Goal: Transaction & Acquisition: Purchase product/service

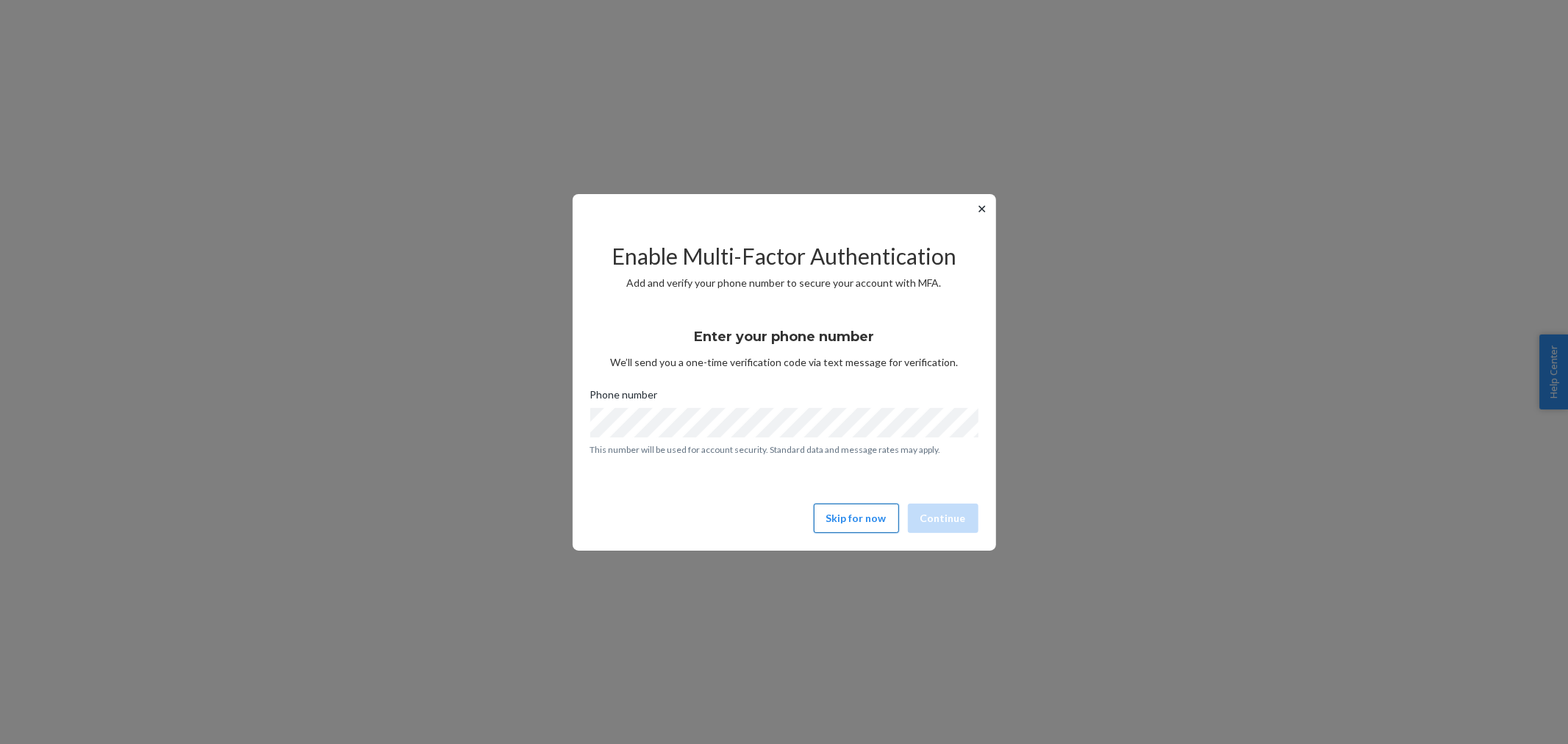
click at [849, 524] on button "Skip for now" at bounding box center [855, 518] width 85 height 30
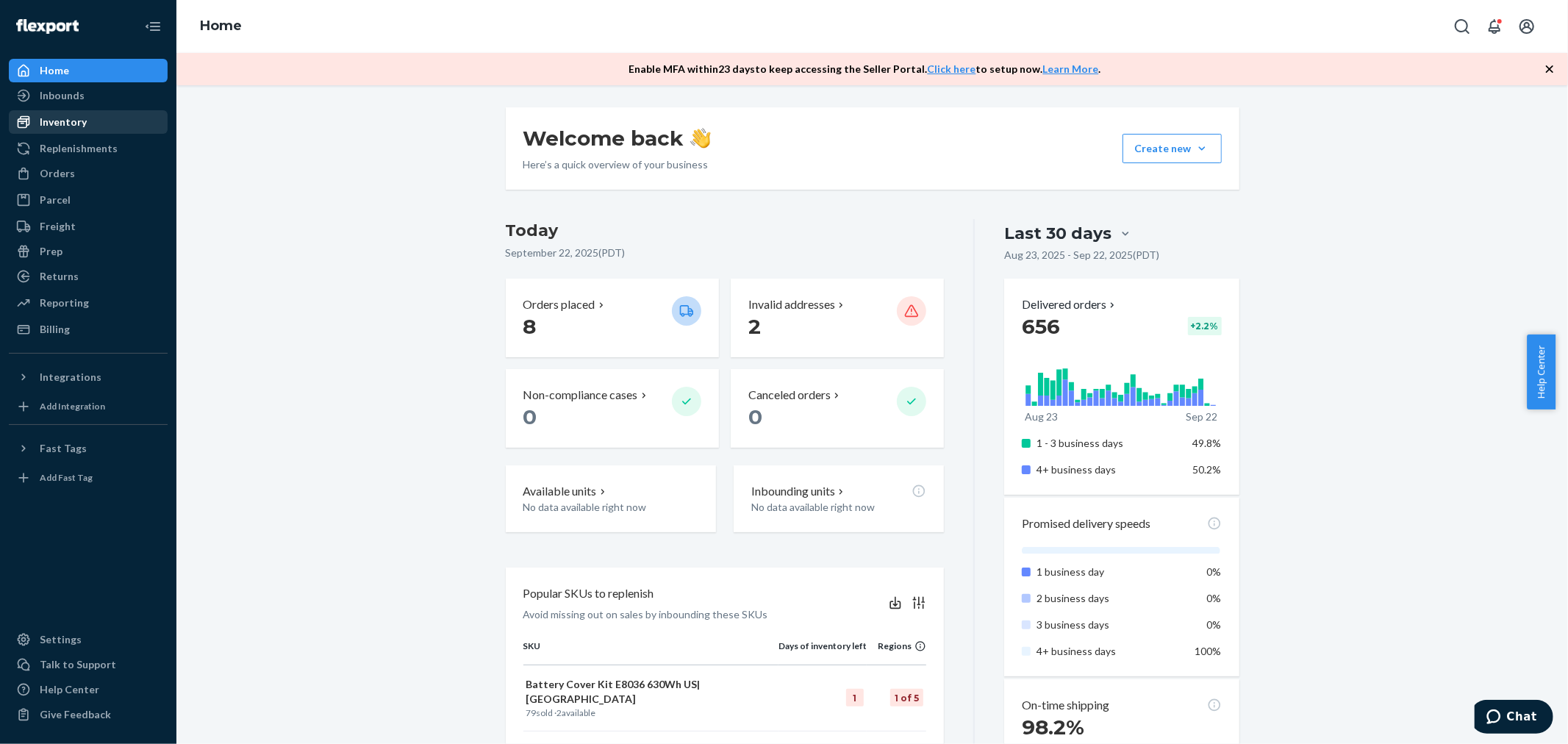
click at [56, 125] on div "Inventory" at bounding box center [63, 122] width 47 height 15
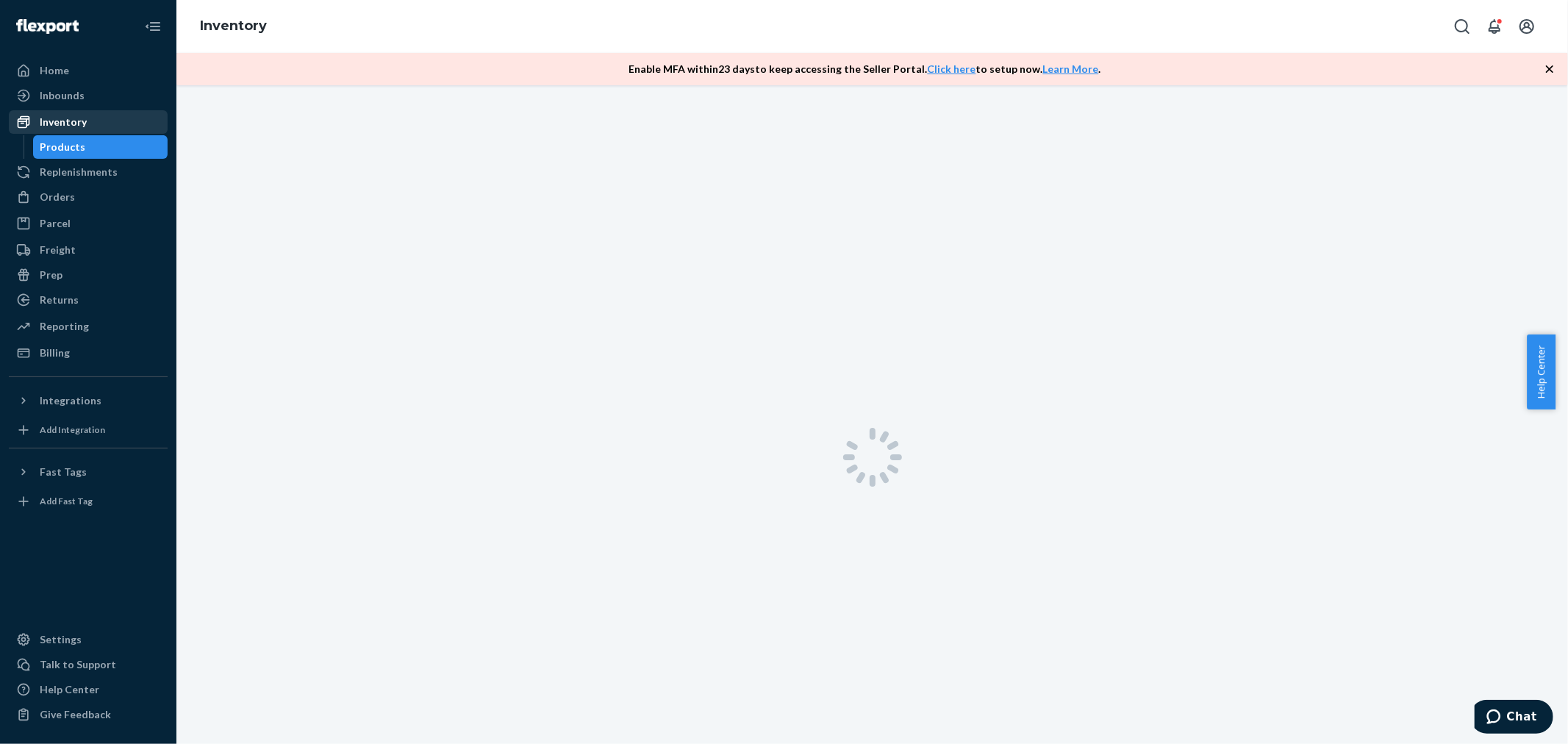
click at [77, 119] on div "Inventory" at bounding box center [63, 122] width 47 height 15
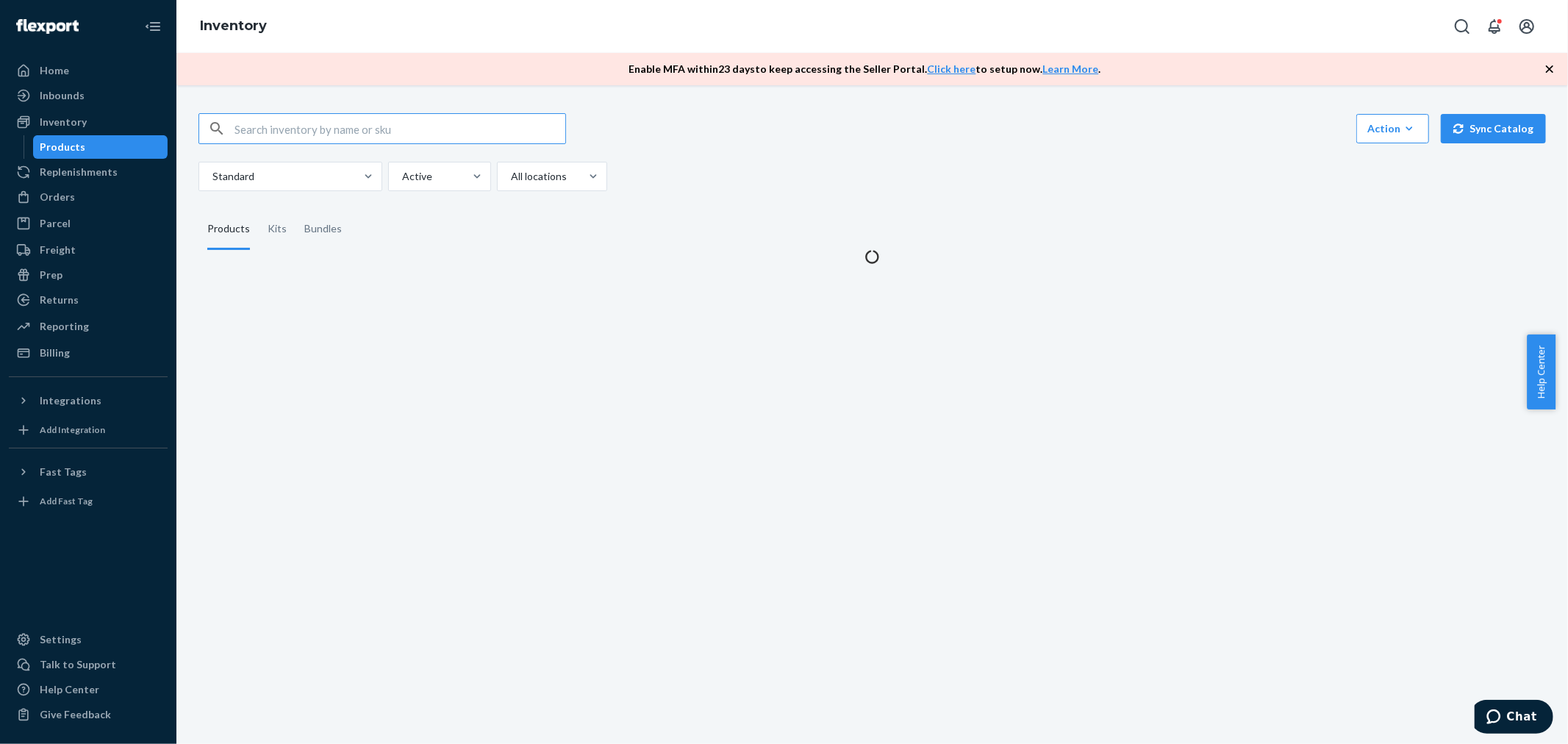
click at [87, 108] on div "Inbounds Shipping Plans Problems" at bounding box center [88, 96] width 159 height 25
click at [87, 119] on div "Inventory" at bounding box center [88, 122] width 155 height 20
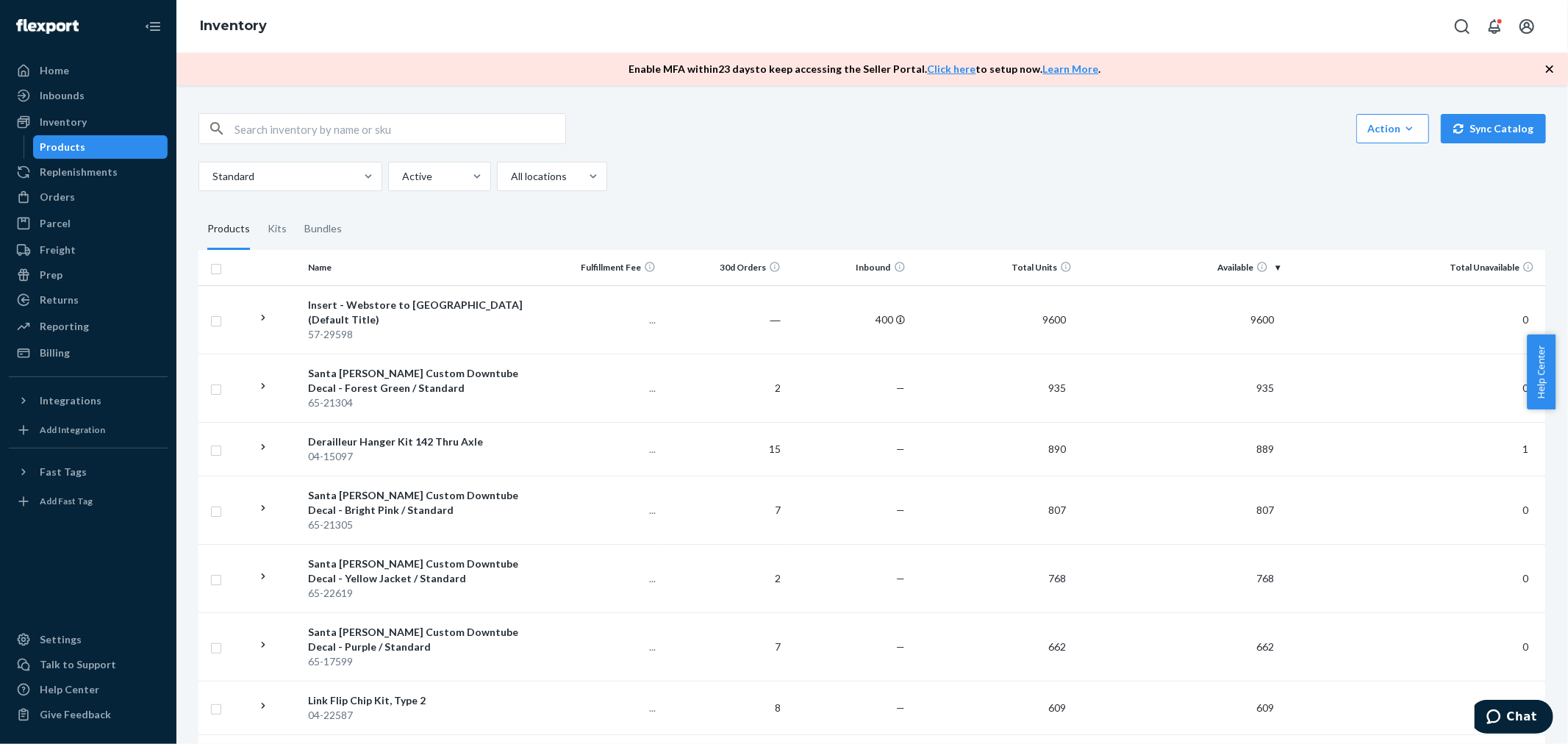
click at [309, 128] on input "text" at bounding box center [399, 129] width 330 height 30
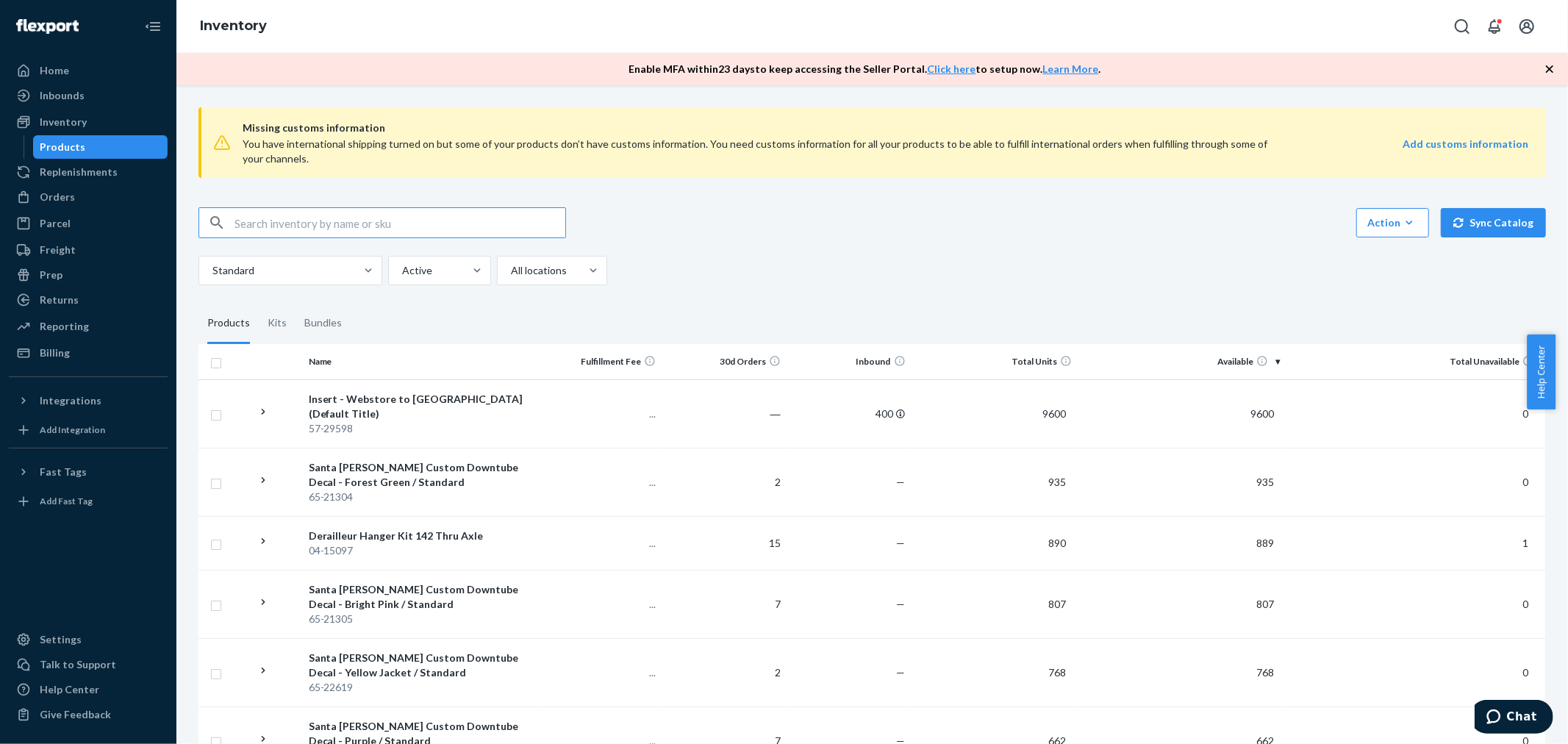
paste input "04-15525"
type input "04-15525"
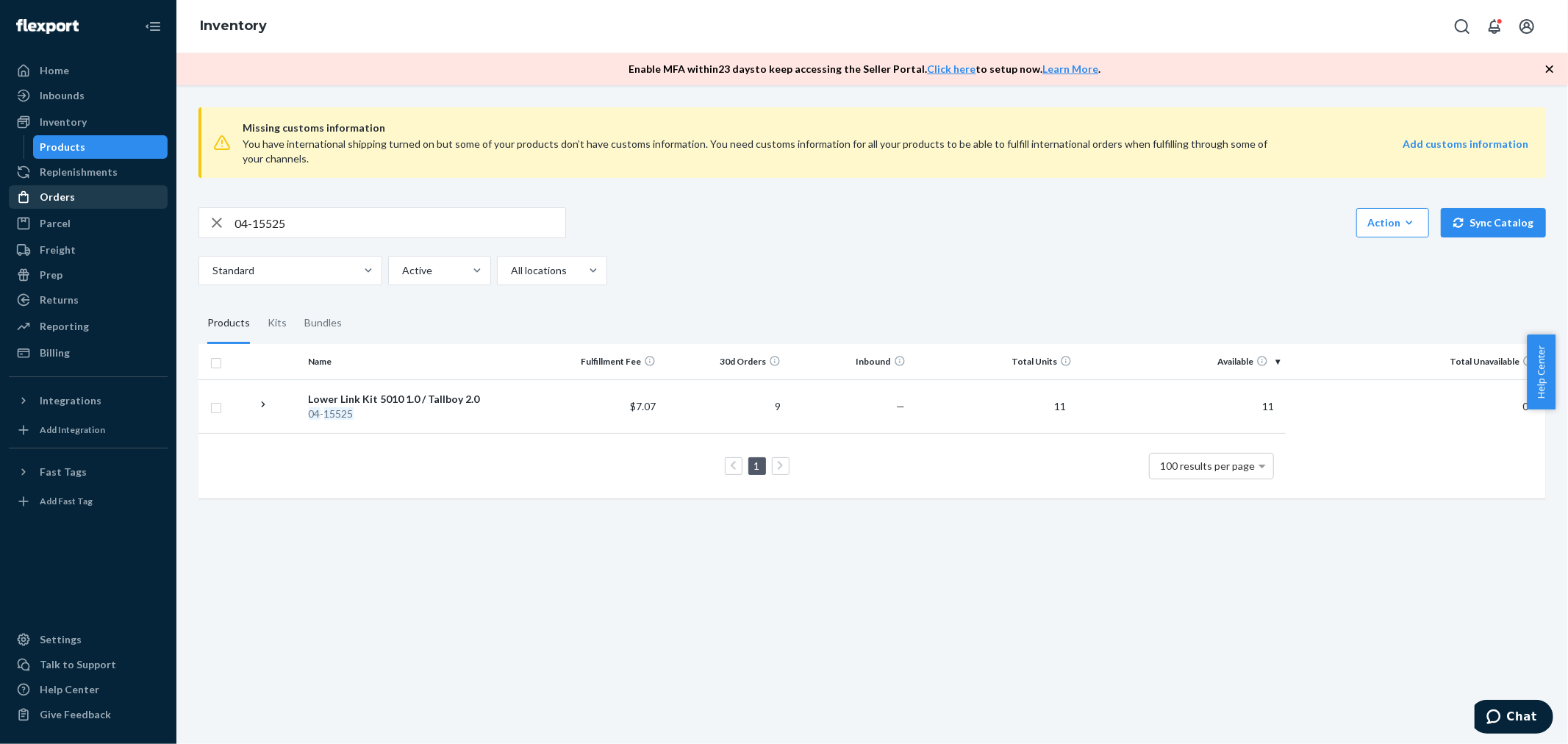
click at [77, 199] on div "Orders" at bounding box center [88, 197] width 155 height 20
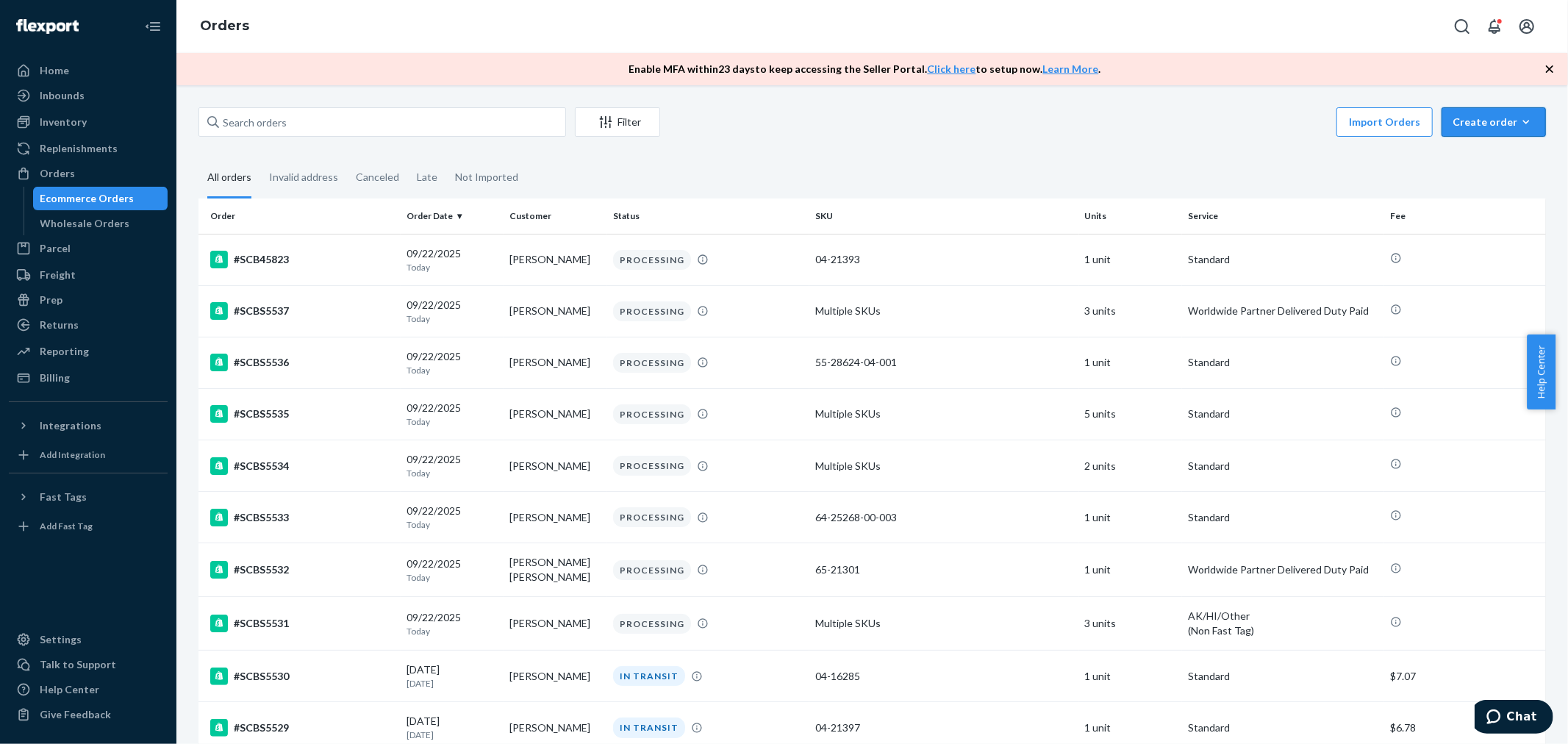
click at [1455, 120] on div "Create order" at bounding box center [1493, 122] width 82 height 15
click at [1456, 153] on span "Ecommerce order" at bounding box center [1502, 157] width 91 height 10
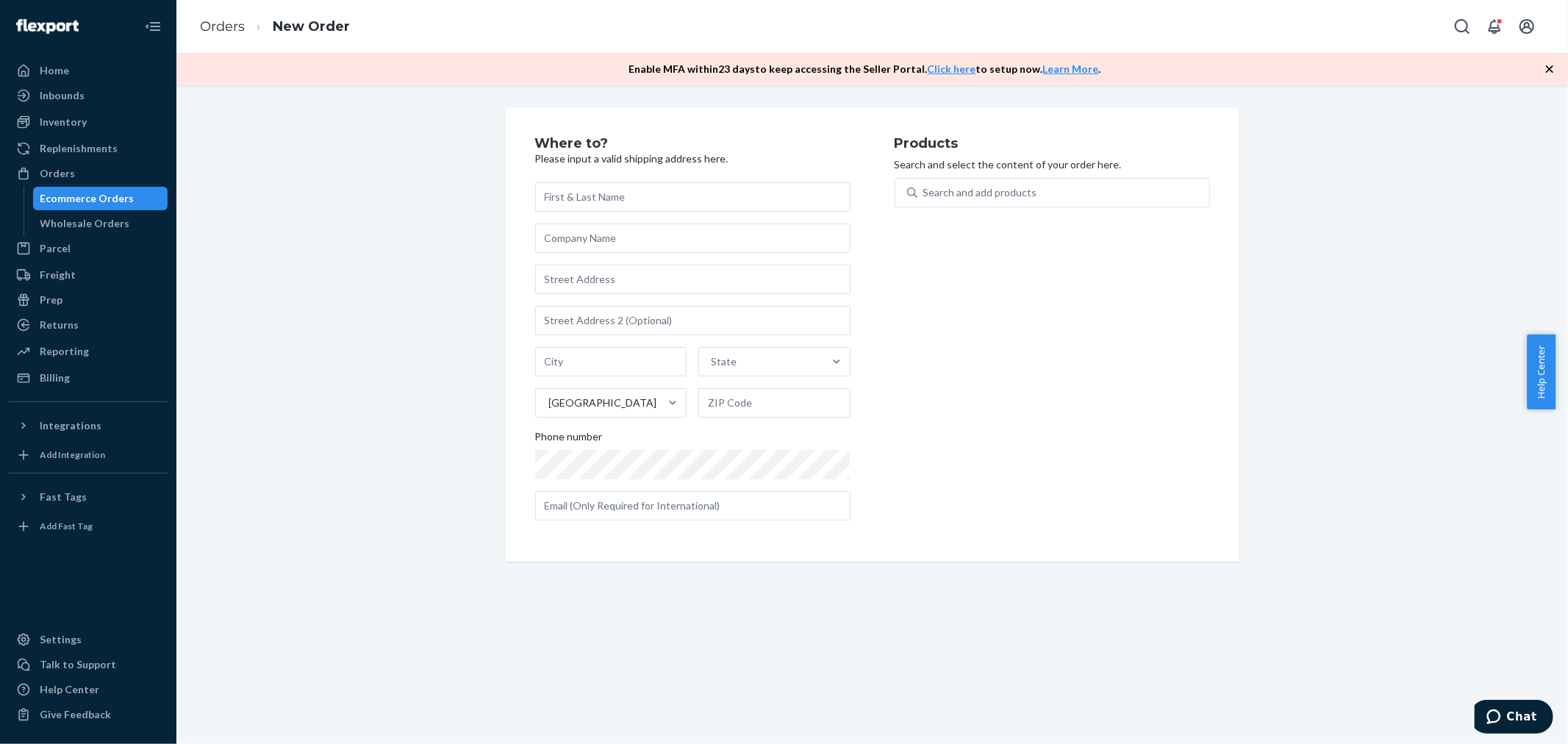
click at [593, 197] on input "text" at bounding box center [693, 197] width 316 height 30
click at [691, 202] on input "text" at bounding box center [693, 197] width 316 height 30
click at [677, 232] on input "text" at bounding box center [693, 238] width 316 height 30
click at [679, 195] on input "text" at bounding box center [693, 197] width 316 height 30
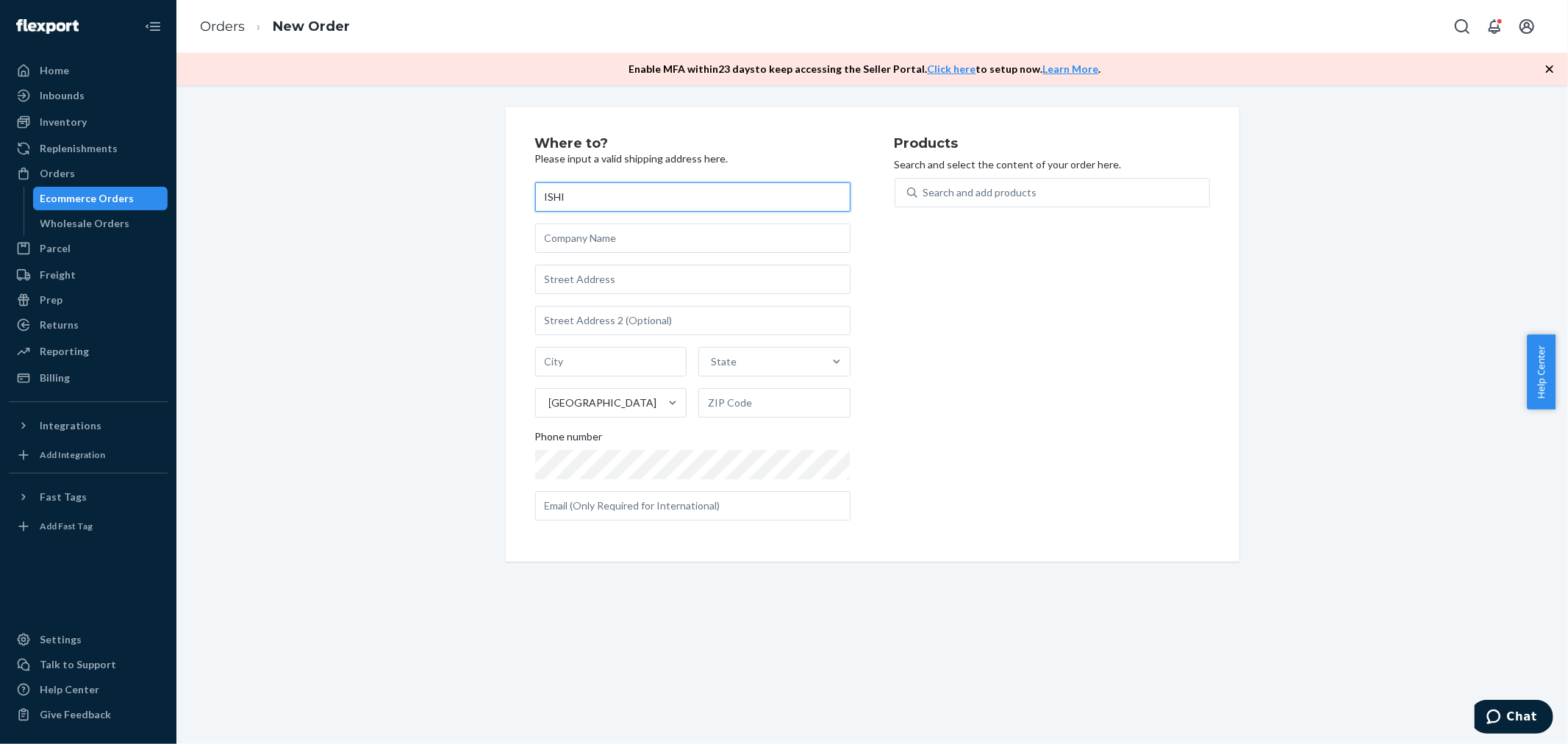
type input "ISHI"
click at [660, 244] on input "text" at bounding box center [693, 238] width 316 height 30
type input "santa [PERSON_NAME] bicycles"
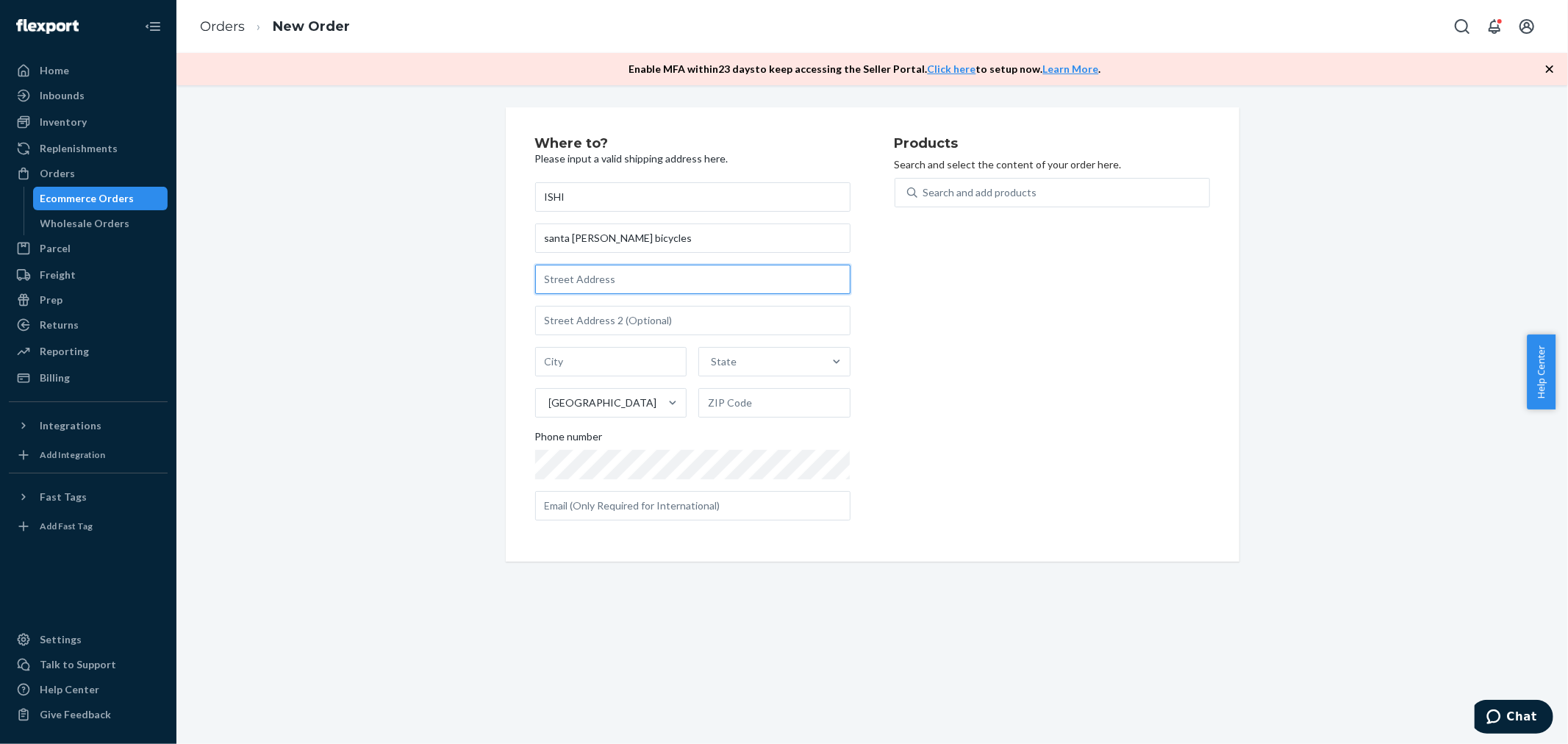
type input "[STREET_ADDRESS][PERSON_NAME]"
type input "santa [PERSON_NAME]"
type input "[US_STATE]"
type input "95060"
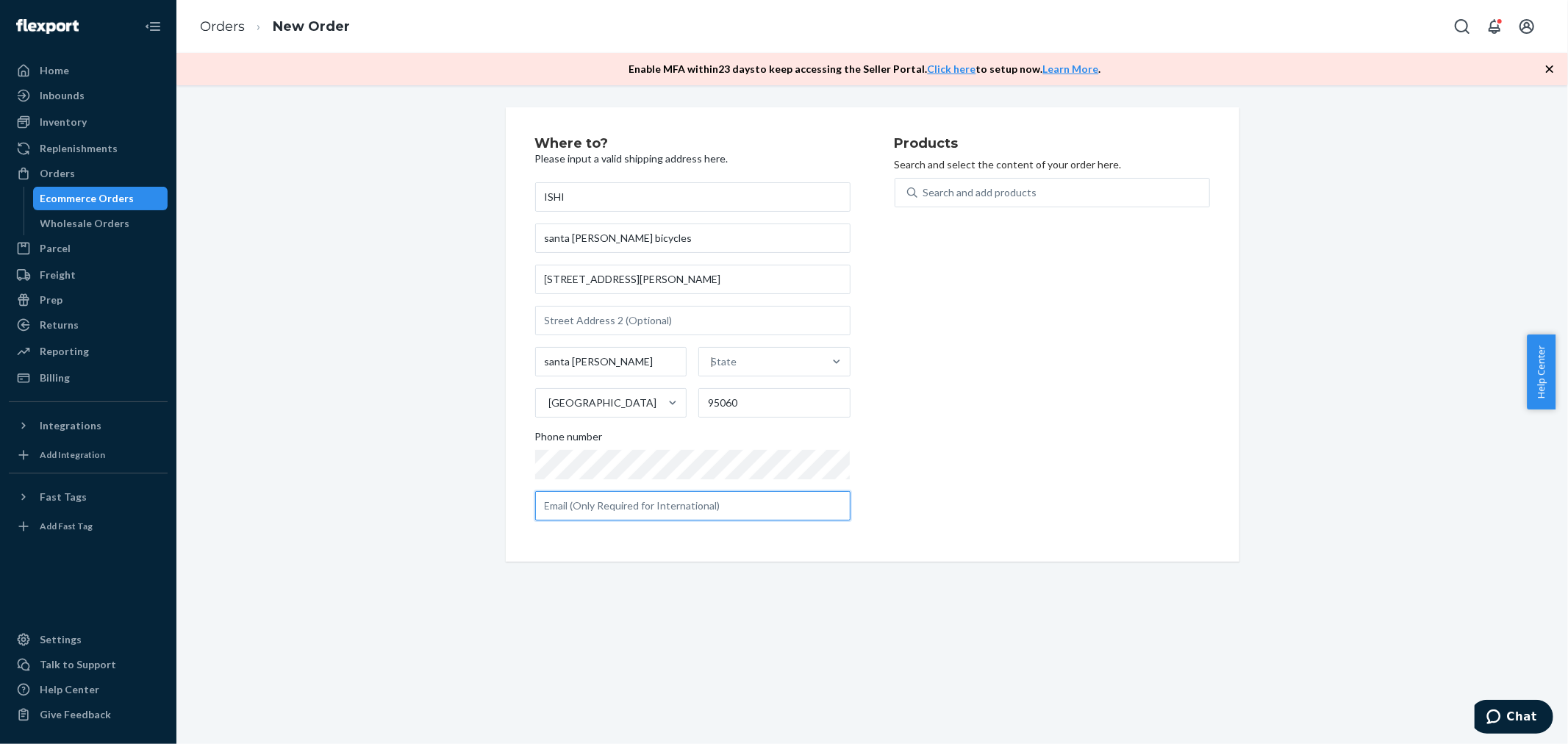
type input "[EMAIL_ADDRESS][DOMAIN_NAME]"
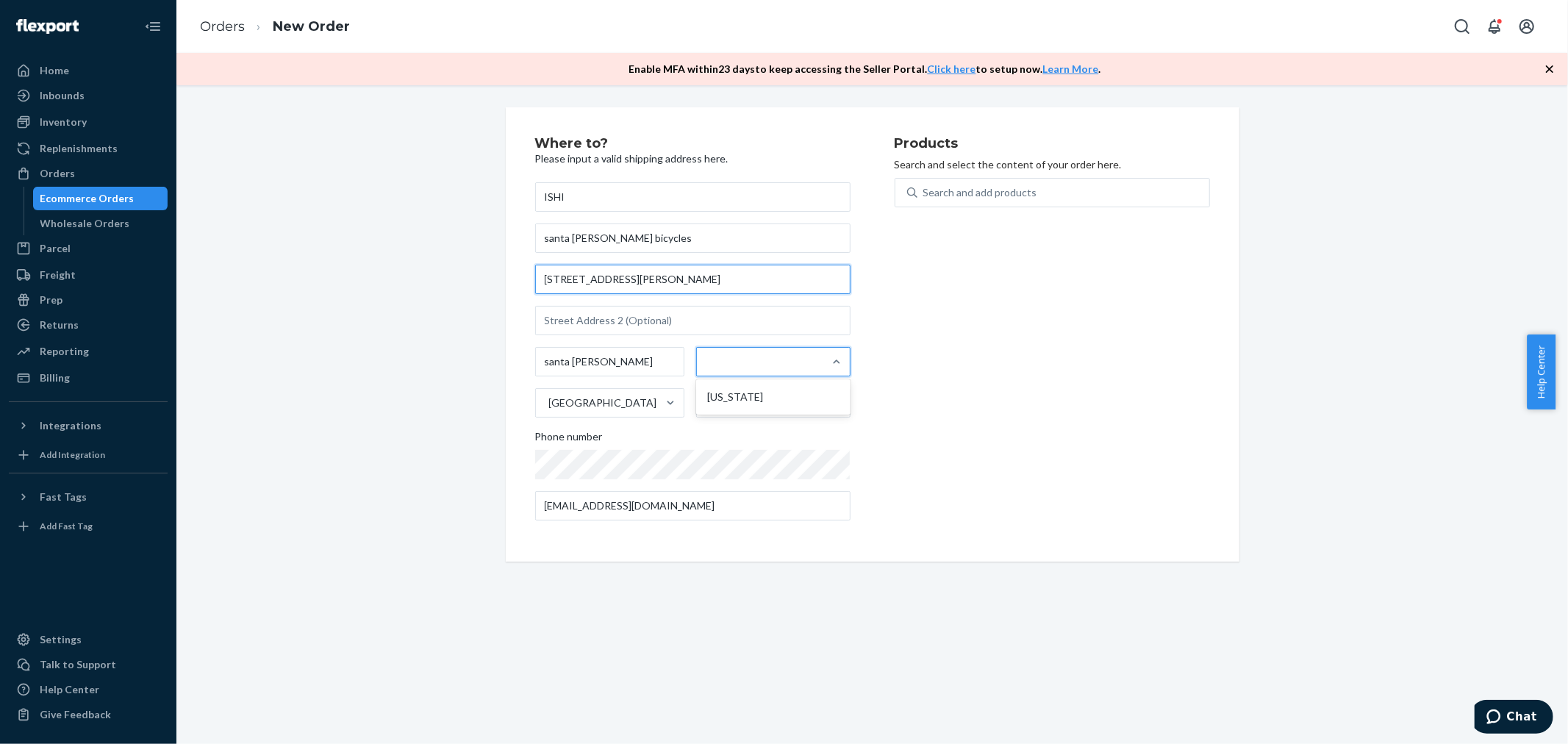
click at [670, 276] on input "[STREET_ADDRESS][PERSON_NAME]" at bounding box center [693, 280] width 316 height 30
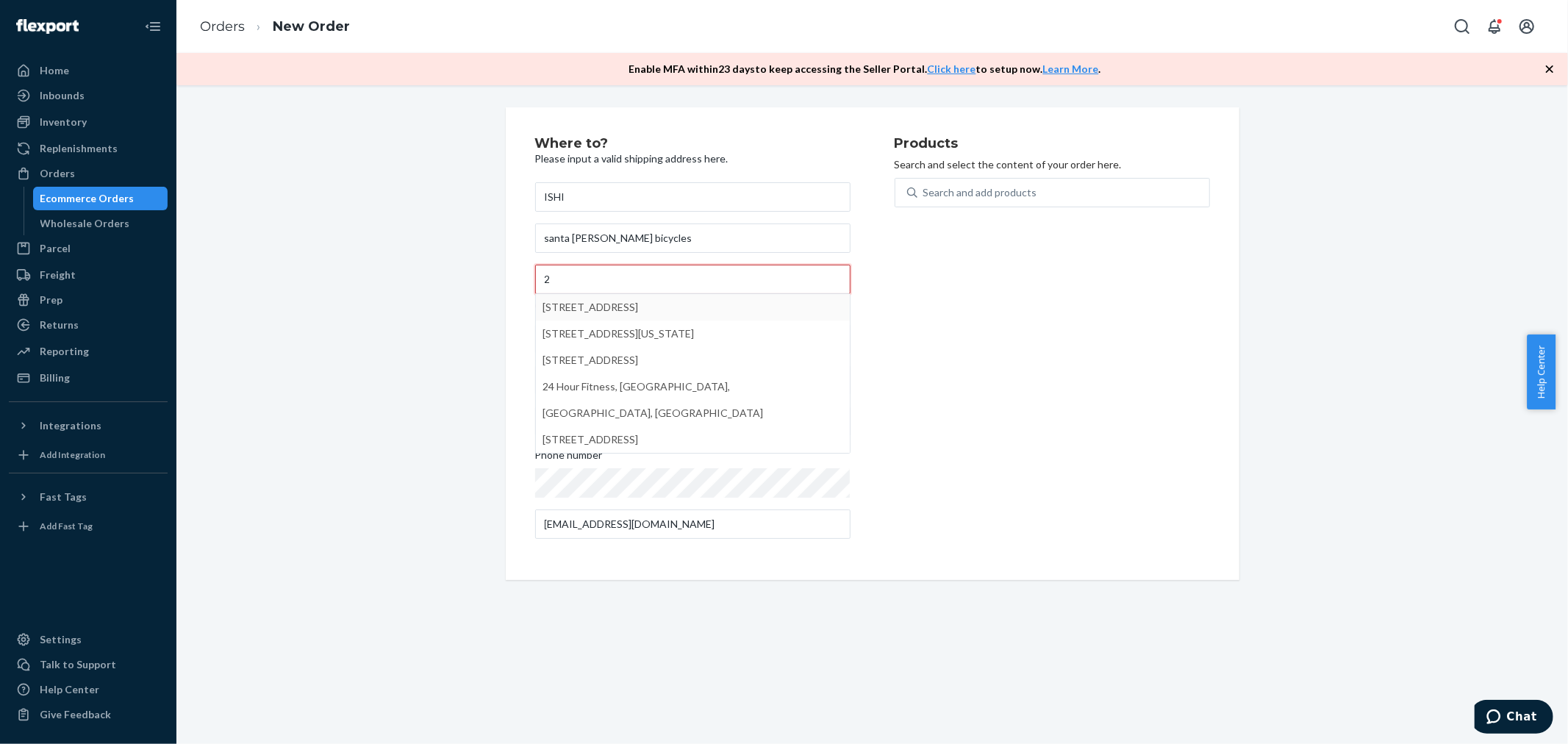
type input "[STREET_ADDRESS]"
type input "CA"
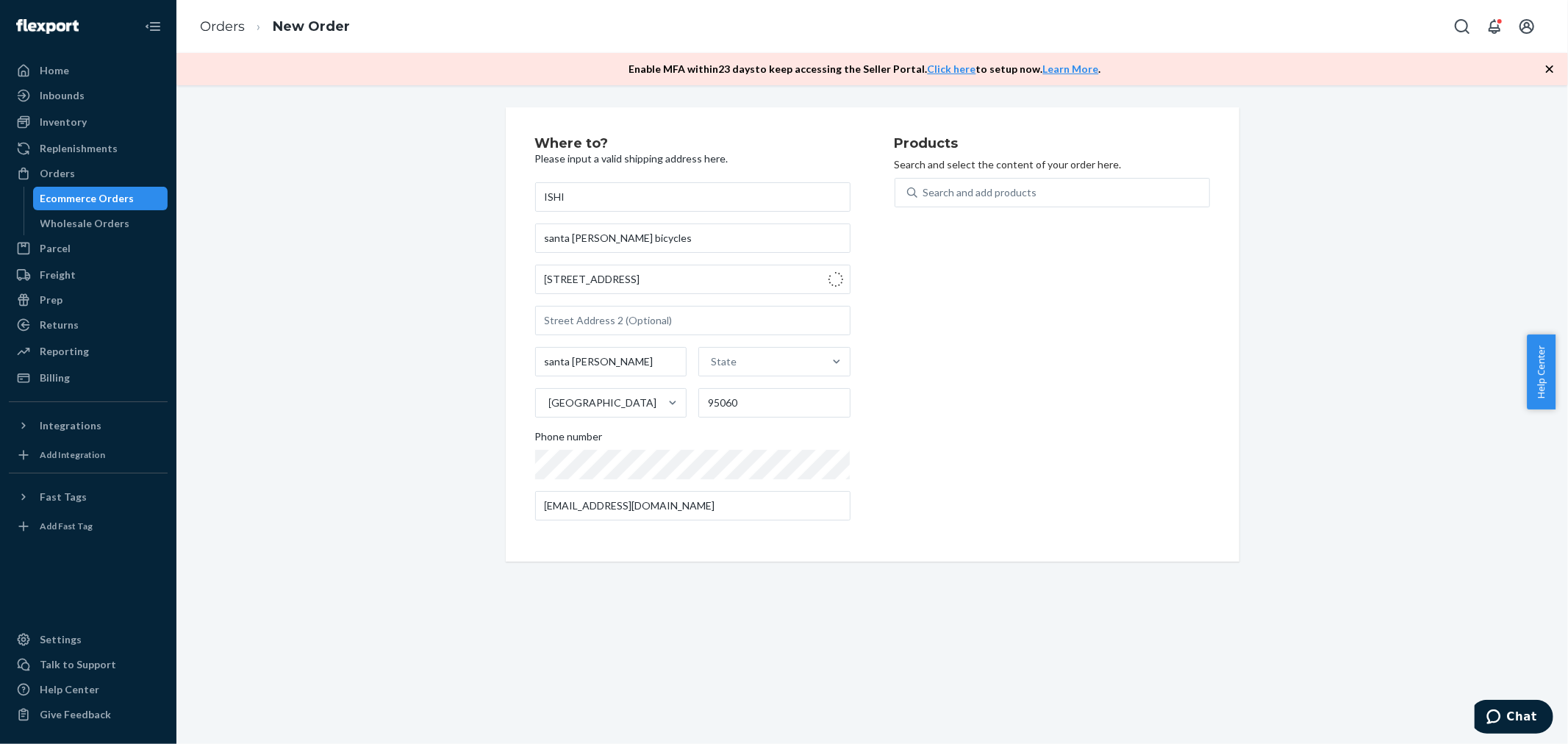
type input "Santa [PERSON_NAME]"
type input "[STREET_ADDRESS]"
click at [1048, 182] on div "Search and add products" at bounding box center [1063, 193] width 291 height 27
click at [924, 185] on input "Search and add products" at bounding box center [924, 192] width 2 height 15
paste input "04-15525"
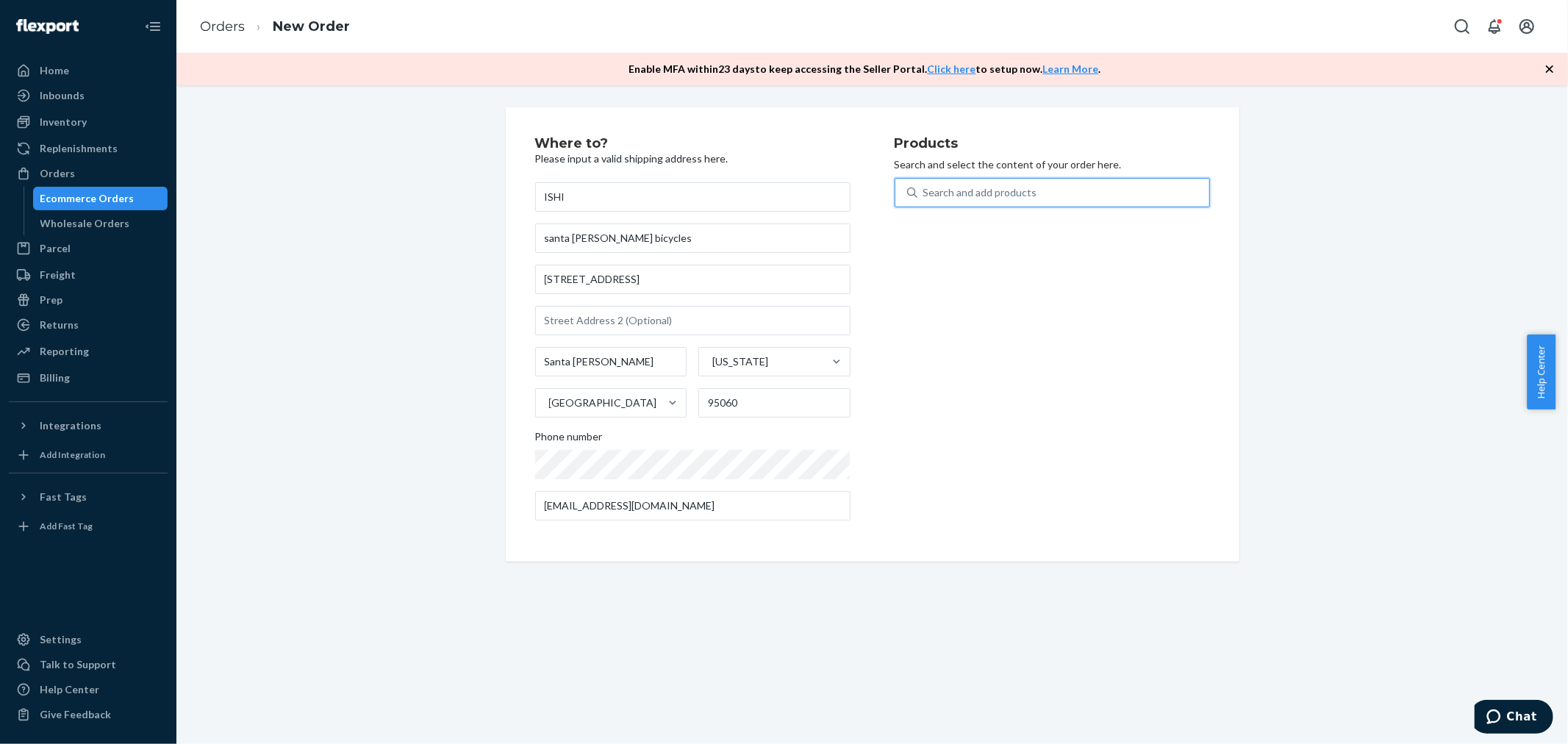
type input "04-15525"
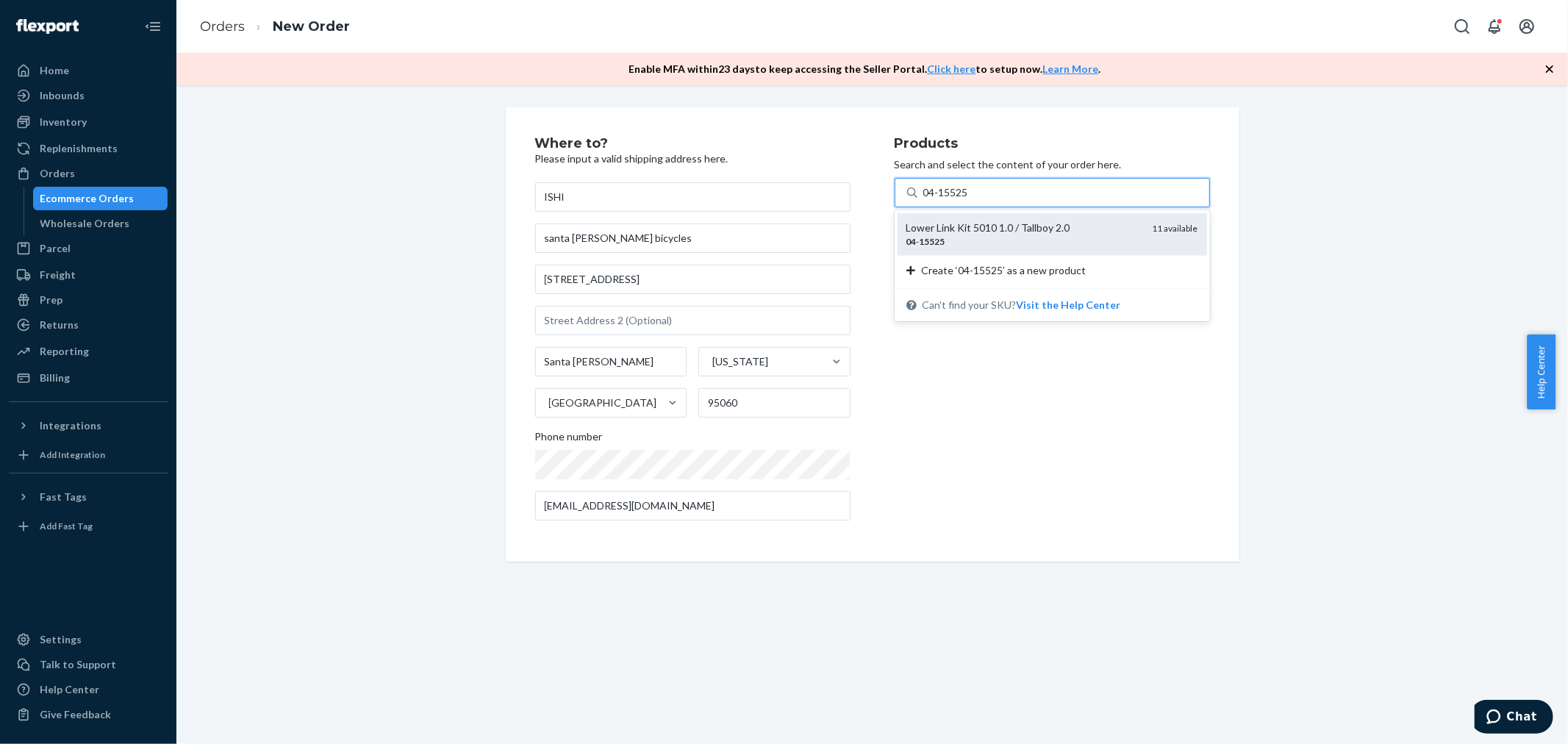
click at [1038, 227] on div "Lower Link Kit 5010 1.0 / Tallboy 2.0" at bounding box center [1023, 227] width 234 height 15
click at [970, 200] on input "04-15525" at bounding box center [947, 192] width 47 height 15
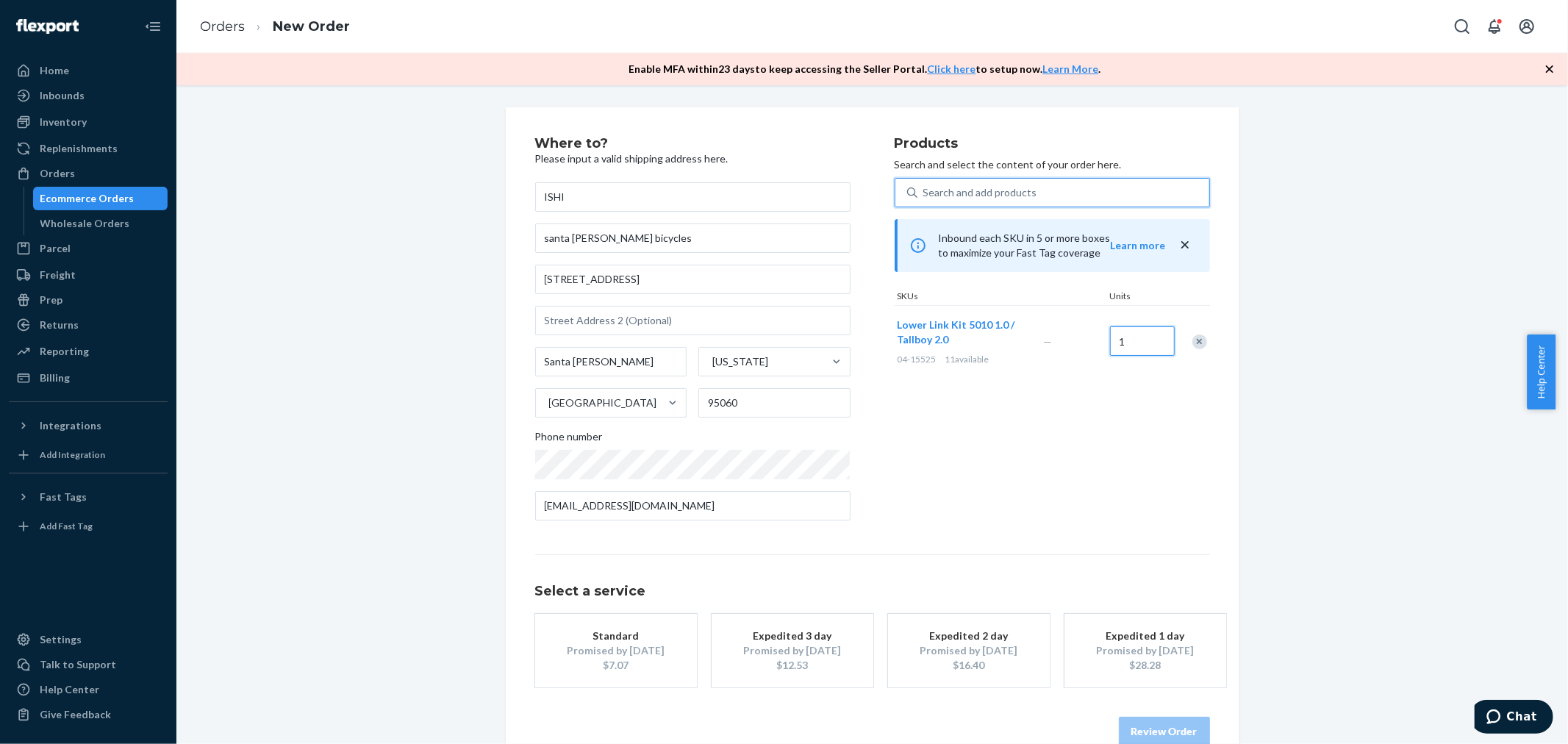
drag, startPoint x: 1134, startPoint y: 341, endPoint x: 1111, endPoint y: 349, distance: 24.4
click at [1135, 341] on input "1" at bounding box center [1141, 342] width 65 height 30
click at [1145, 469] on div "Products Search and select the content of your order here. Search and add produ…" at bounding box center [1052, 334] width 316 height 395
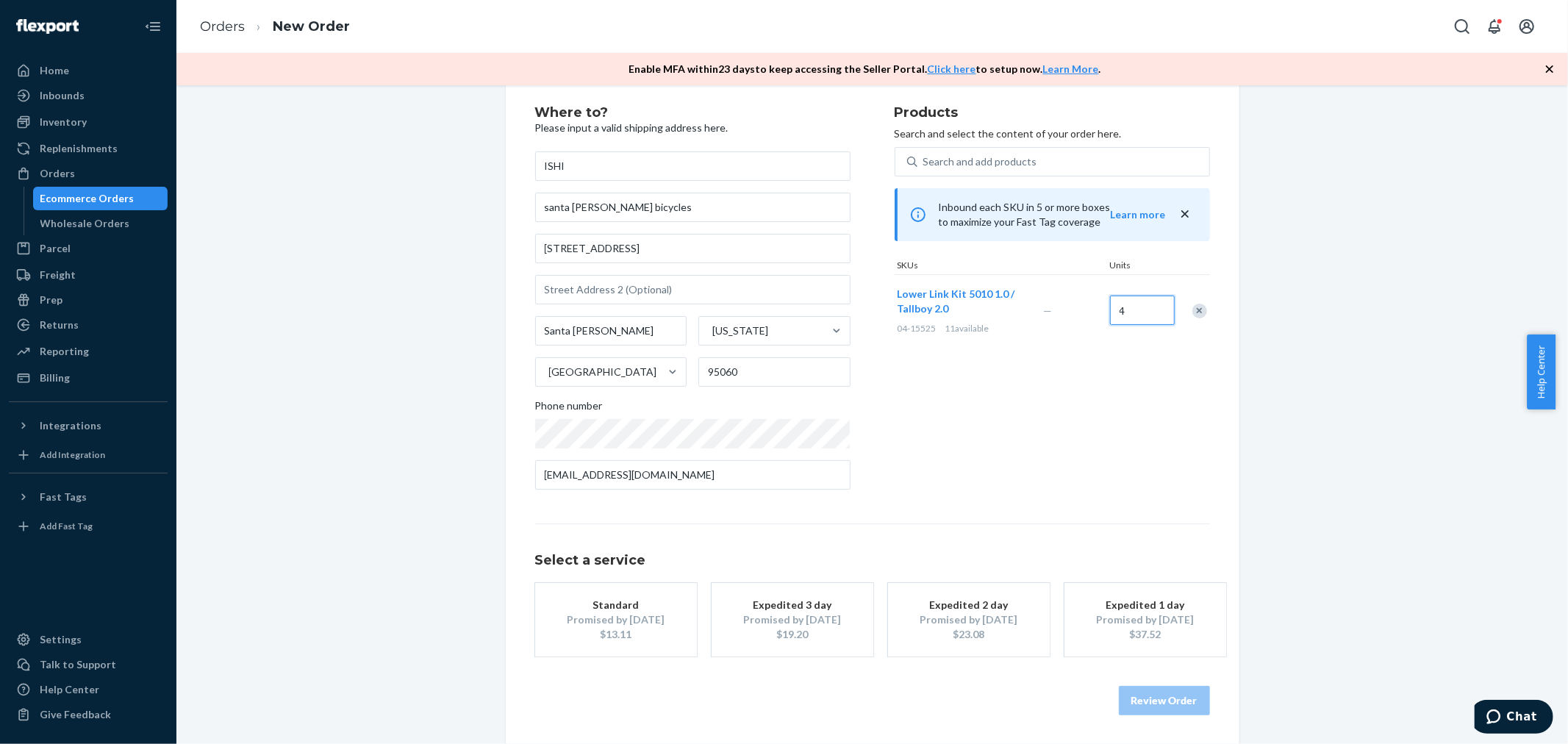
click at [1141, 306] on input "4" at bounding box center [1141, 310] width 65 height 30
type input "5"
click at [1162, 403] on div "Products Search and select the content of your order here. Search and add produ…" at bounding box center [1052, 303] width 316 height 395
click at [627, 611] on div "Standard" at bounding box center [616, 605] width 118 height 15
click at [1157, 694] on button "Review Order" at bounding box center [1164, 701] width 91 height 30
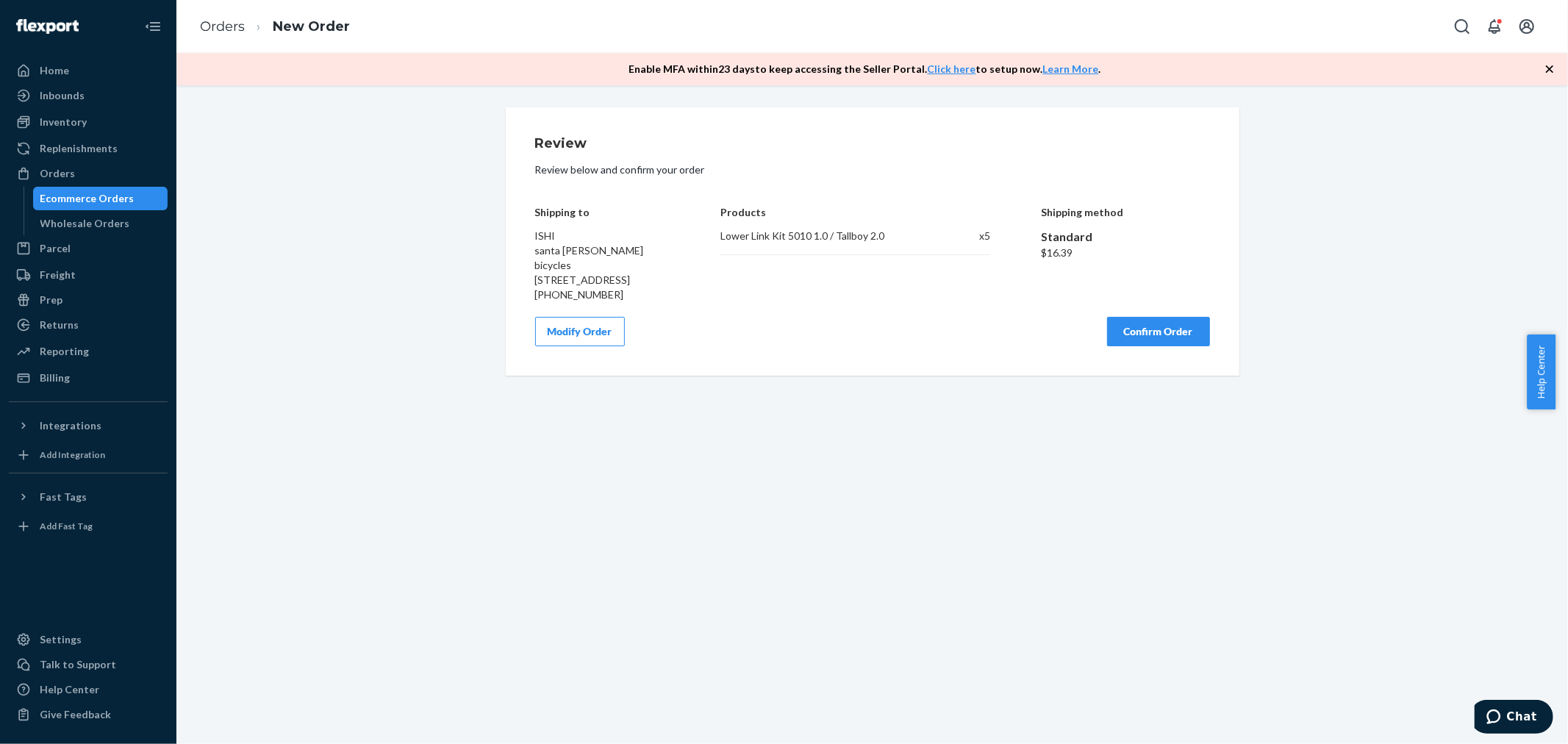
scroll to position [0, 0]
click at [1166, 327] on button "Confirm Order" at bounding box center [1159, 331] width 103 height 30
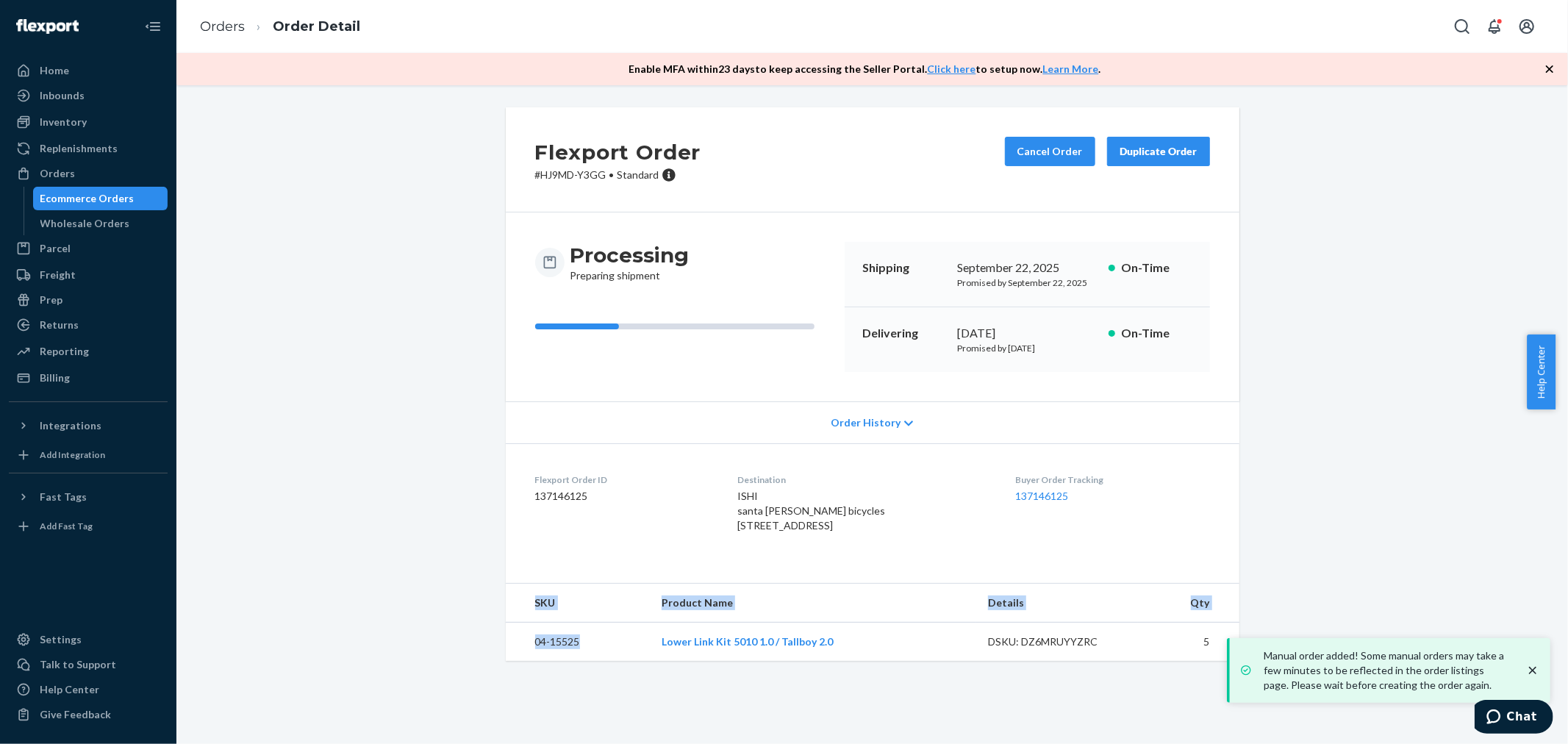
click at [496, 661] on div "Flexport Order # HJ9MD-Y3GG • Standard Cancel Order Duplicate Order Processing …" at bounding box center [872, 384] width 755 height 553
click at [568, 662] on td "04-15525" at bounding box center [577, 642] width 144 height 39
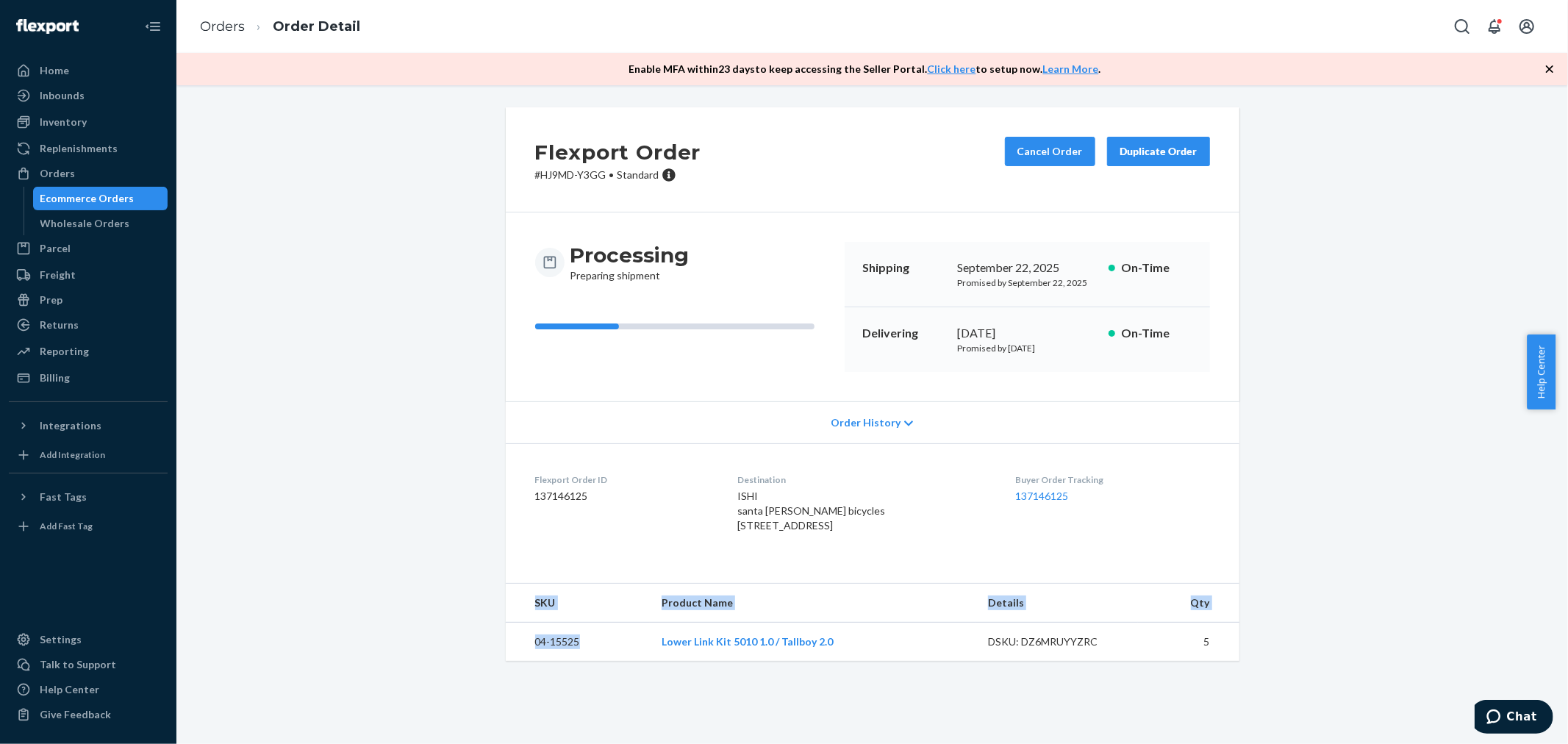
click at [583, 662] on td "04-15525" at bounding box center [577, 642] width 144 height 39
drag, startPoint x: 562, startPoint y: 671, endPoint x: 524, endPoint y: 663, distance: 38.8
click at [529, 662] on td "04-15525" at bounding box center [577, 642] width 144 height 39
copy td "04-15525"
click at [92, 92] on div "Inbounds" at bounding box center [88, 95] width 155 height 20
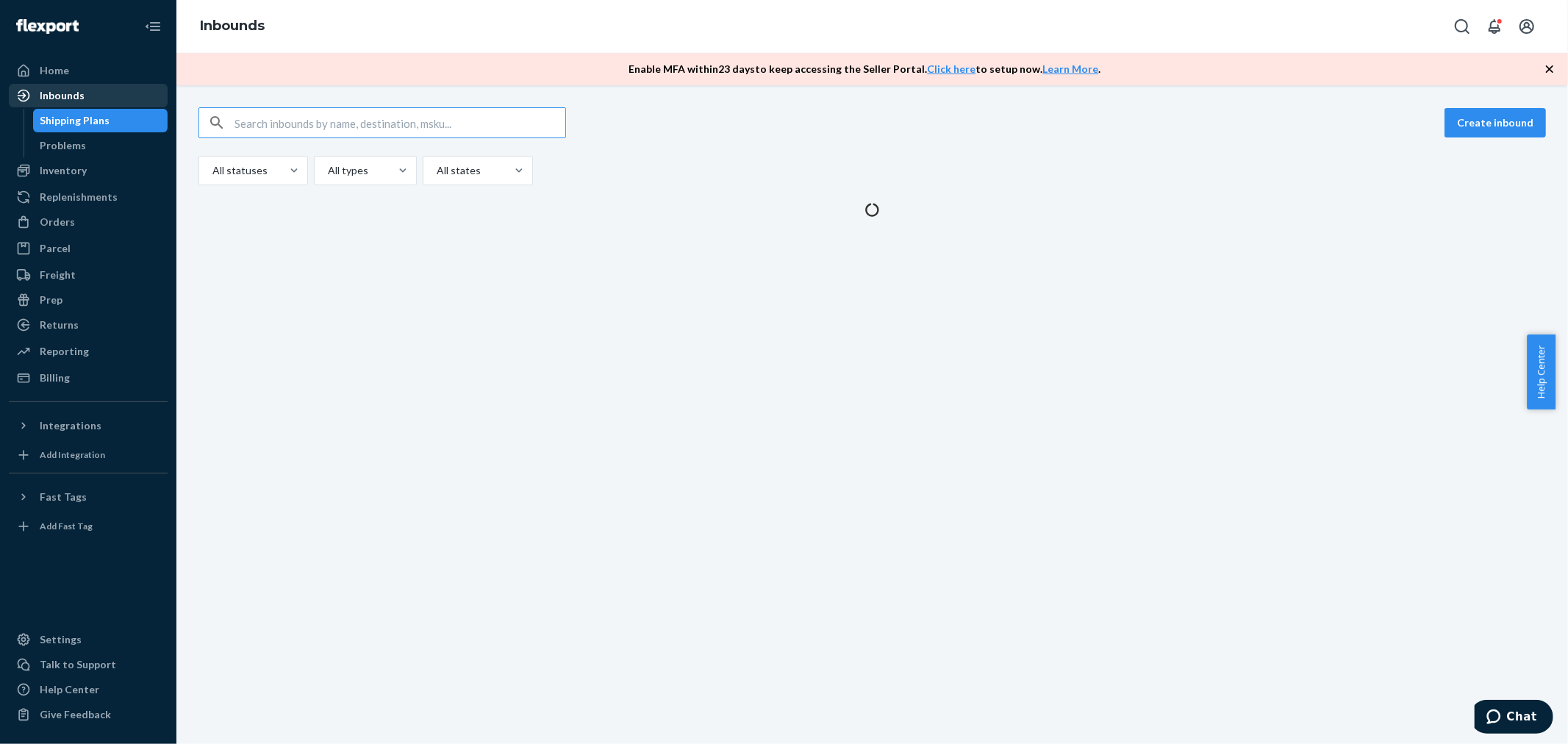
click at [98, 98] on div "Inbounds" at bounding box center [88, 95] width 155 height 20
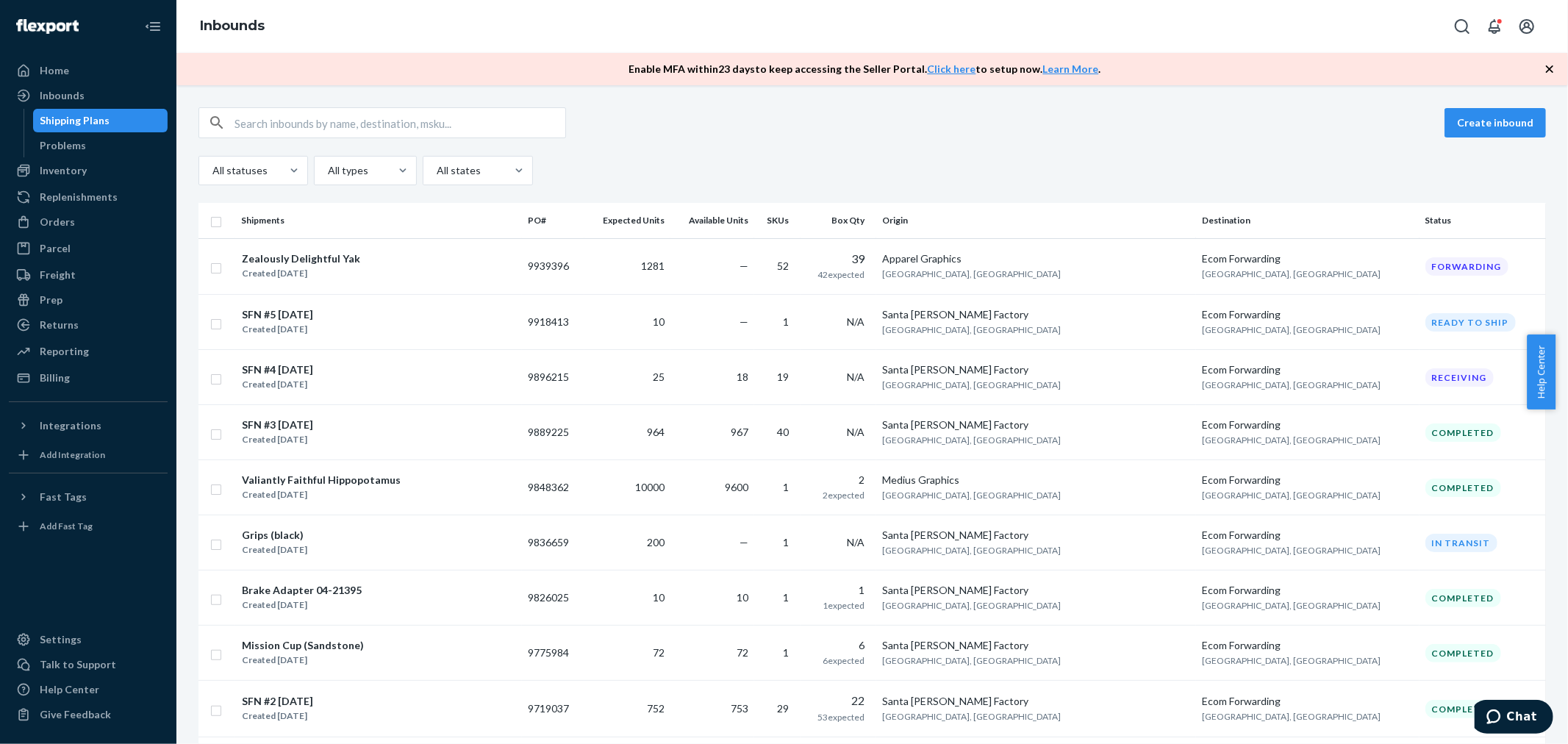
click at [313, 317] on div "SFN #5 [DATE]" at bounding box center [277, 314] width 71 height 15
